Goal: Information Seeking & Learning: Learn about a topic

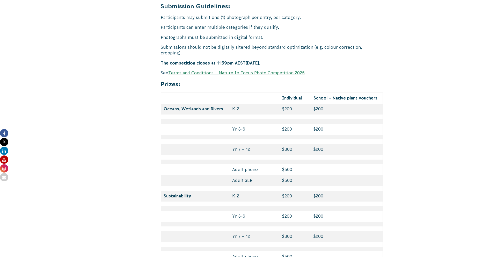
scroll to position [2164, 0]
click at [246, 210] on td "Yr 3-6" at bounding box center [255, 215] width 50 height 11
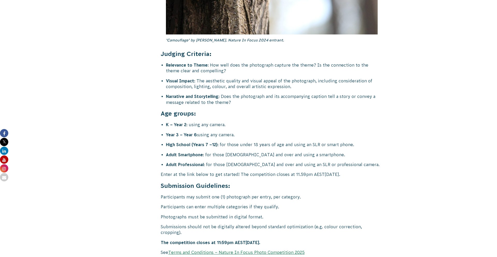
scroll to position [1984, 0]
click at [218, 250] on link "Terms and Conditions – Nature In Focus Photo Competition 2025" at bounding box center [236, 252] width 137 height 5
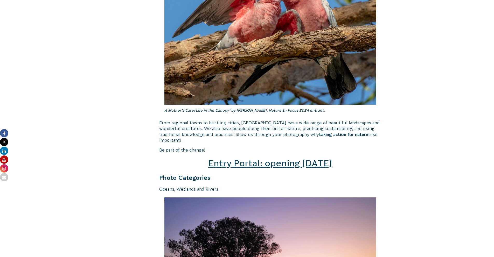
scroll to position [645, 0]
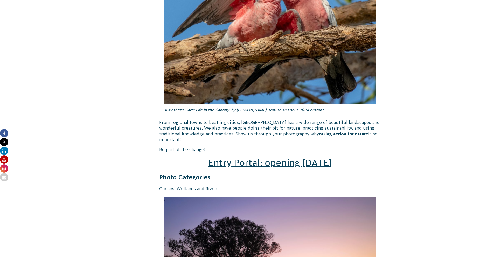
click at [299, 158] on span "Entry Portal: opening [DATE]" at bounding box center [270, 163] width 124 height 10
